Goal: Check status: Check status

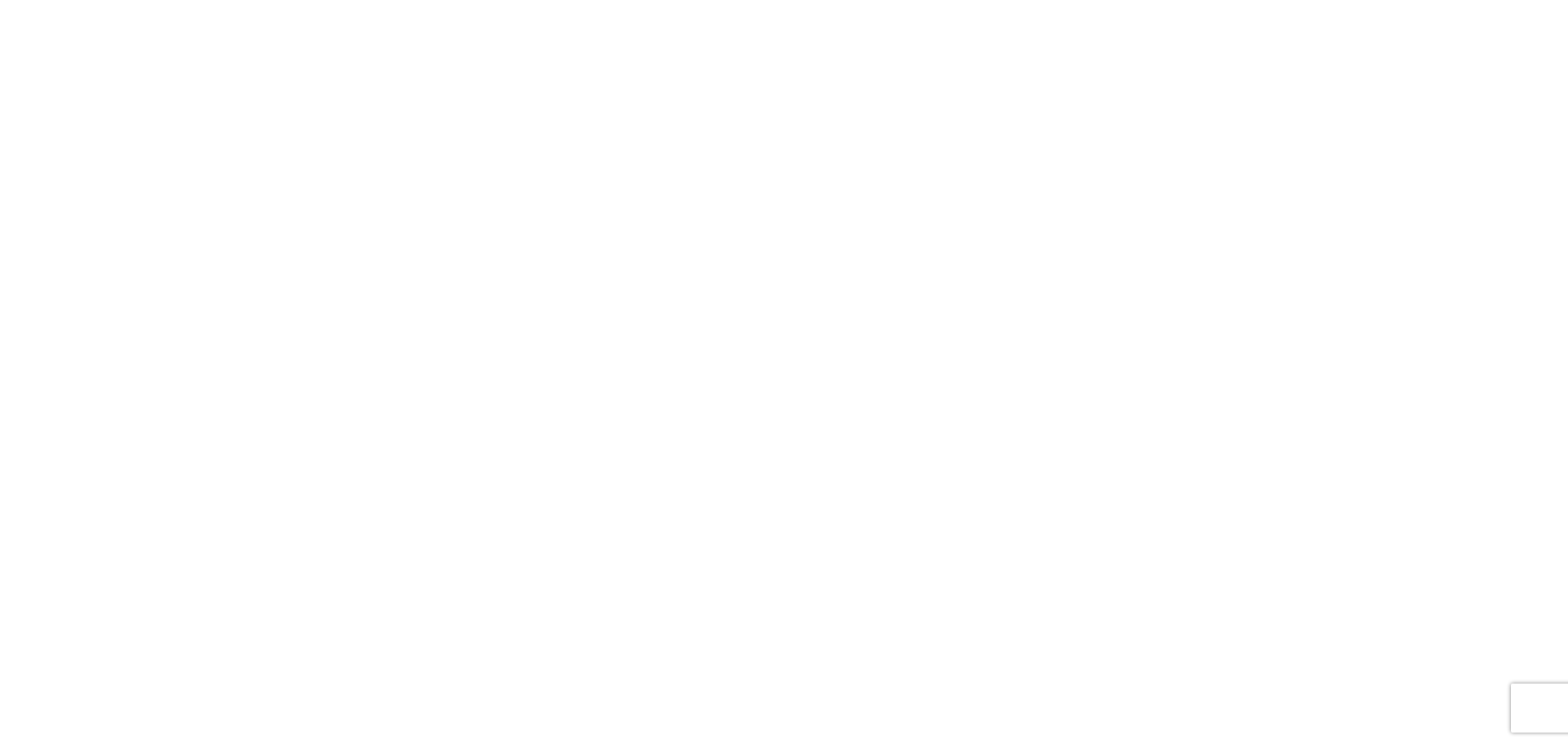
select select "FULL"
select select "LBS"
select select "IN"
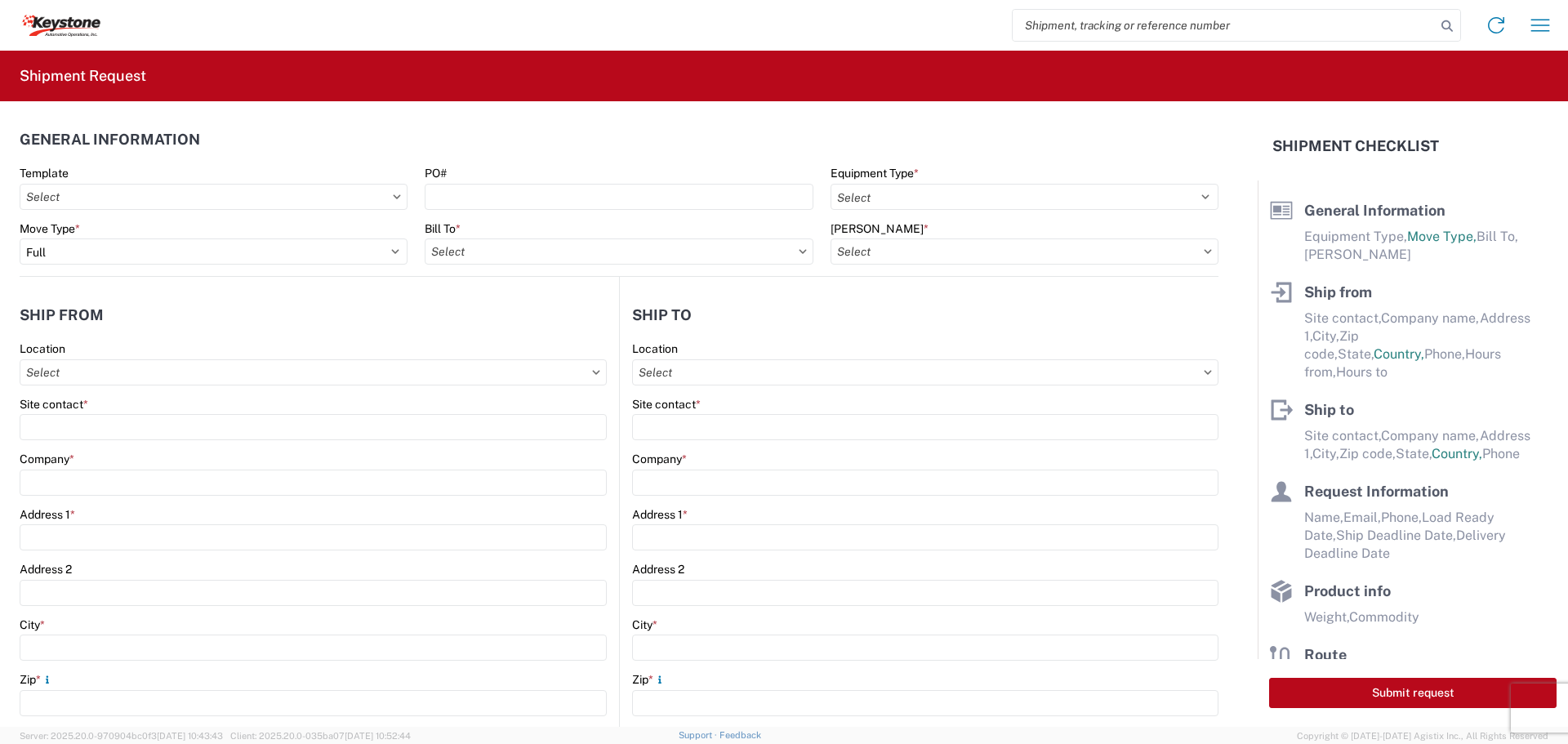
click at [1049, 22] on input "search" at bounding box center [1223, 25] width 423 height 31
click at [1448, 27] on icon at bounding box center [1448, 27] width 23 height 23
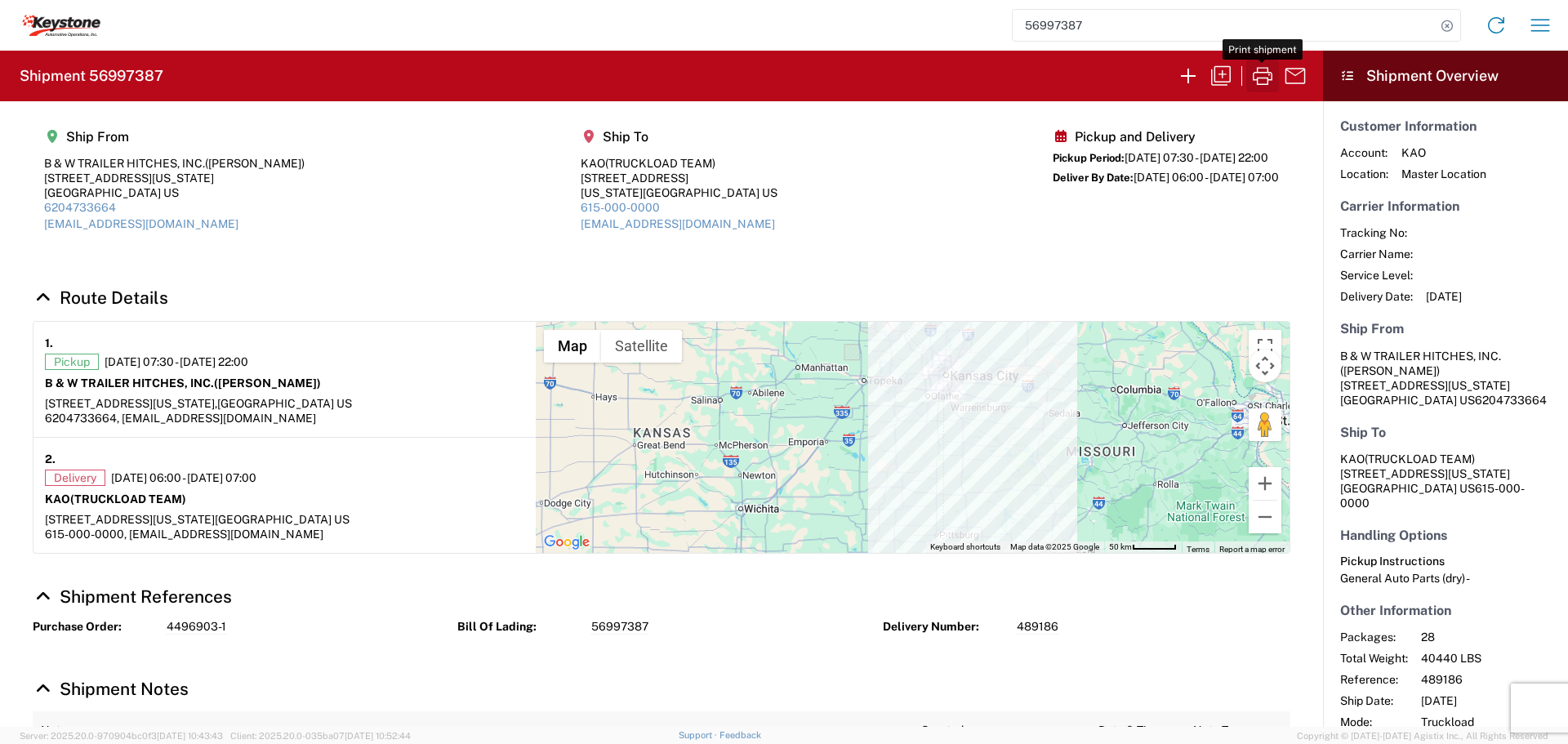
click at [1266, 72] on icon "button" at bounding box center [1262, 76] width 26 height 26
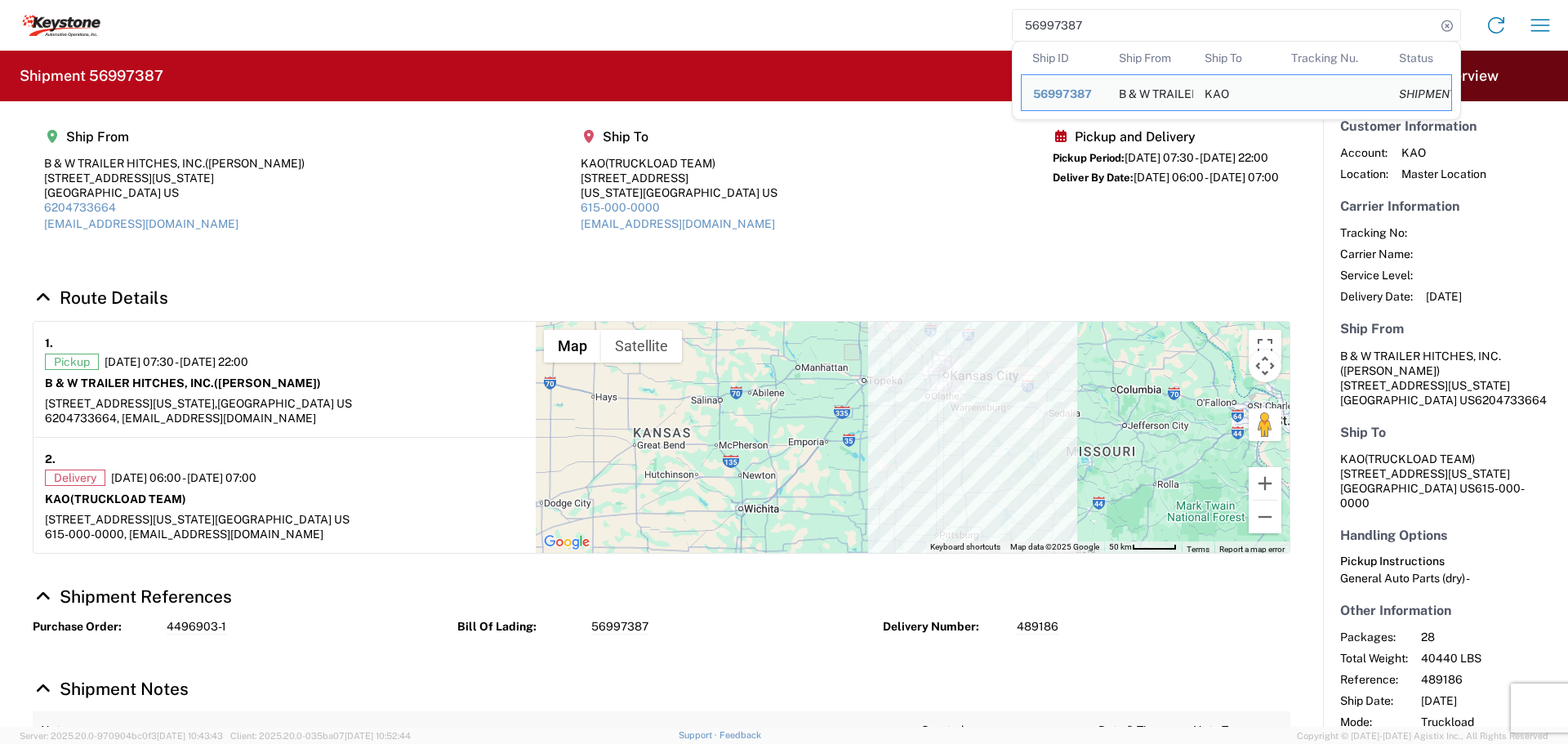
click at [1209, 24] on input "56997387" at bounding box center [1223, 25] width 423 height 31
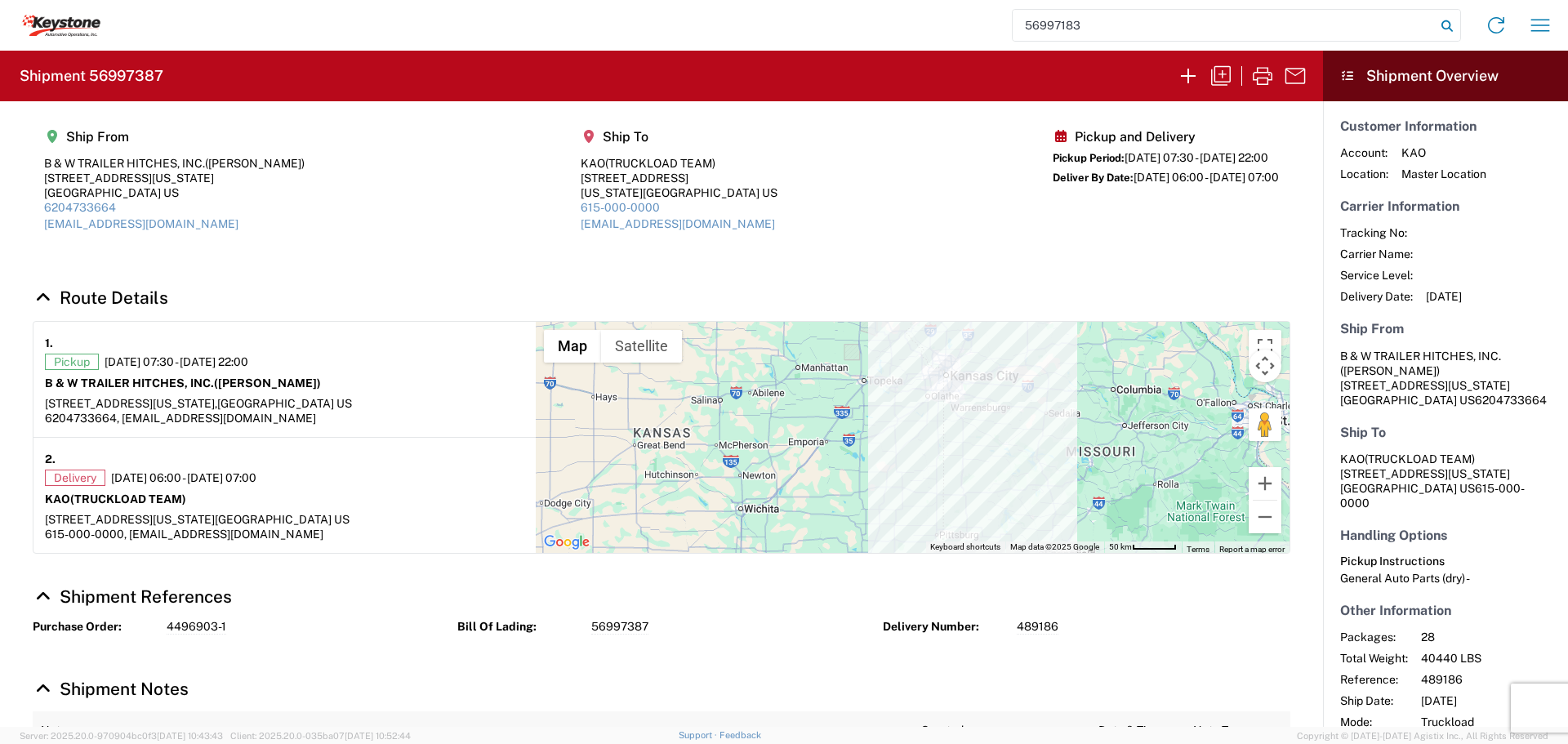
type input "56997183"
click at [1443, 21] on icon at bounding box center [1448, 27] width 23 height 23
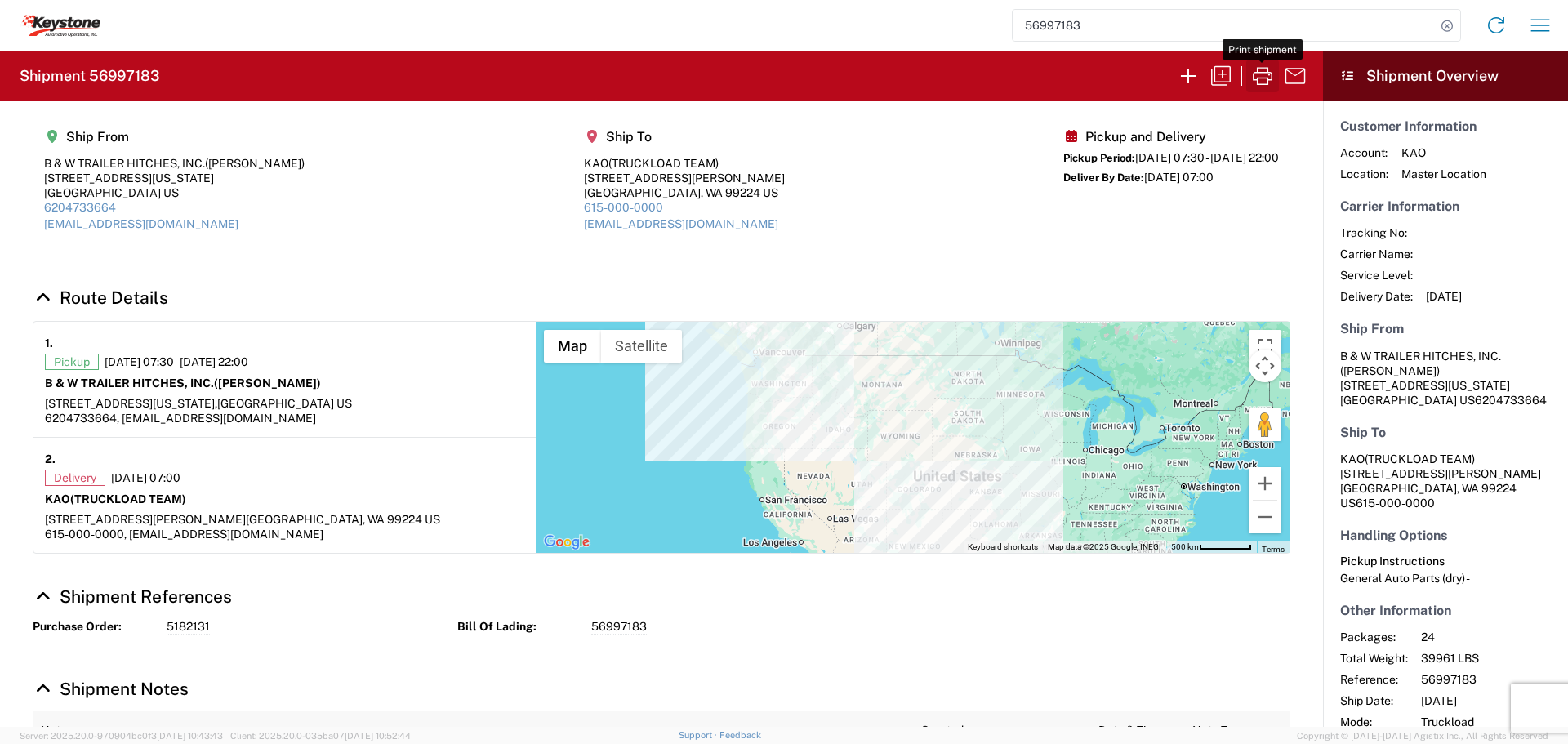
click at [1257, 76] on icon "button" at bounding box center [1262, 76] width 26 height 26
